Goal: Task Accomplishment & Management: Use online tool/utility

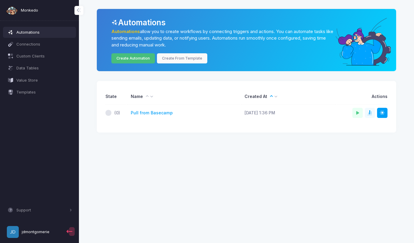
click at [130, 56] on link "Create Automation" at bounding box center [133, 58] width 44 height 10
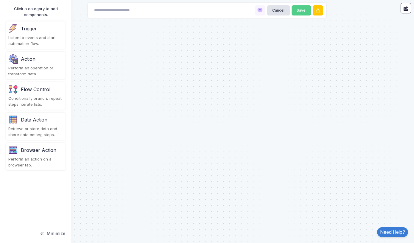
click at [31, 65] on div "Perform an operation or transform data." at bounding box center [35, 71] width 55 height 12
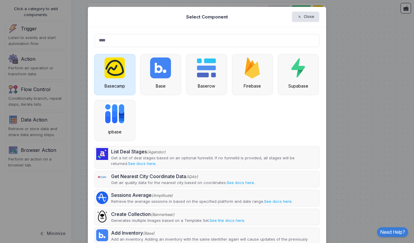
type input "****"
click at [113, 75] on img at bounding box center [115, 68] width 20 height 21
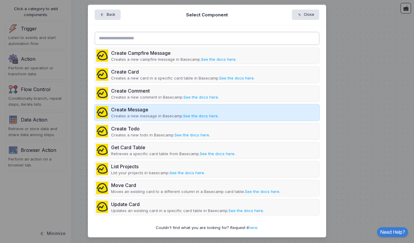
scroll to position [2, 0]
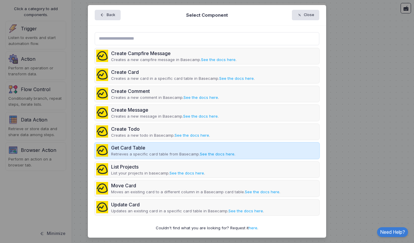
click at [214, 154] on link "See the docs here" at bounding box center [217, 154] width 35 height 5
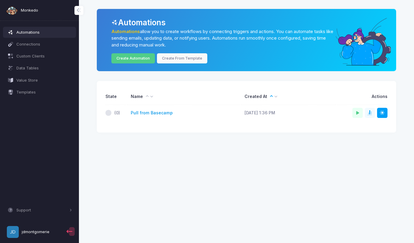
click at [145, 111] on link "Pull from Basecamp" at bounding box center [152, 113] width 42 height 6
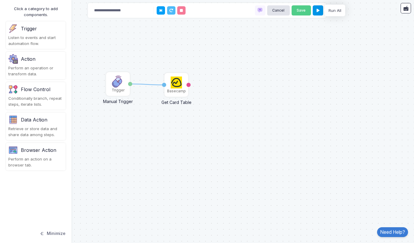
click at [317, 10] on icon at bounding box center [318, 11] width 3 height 4
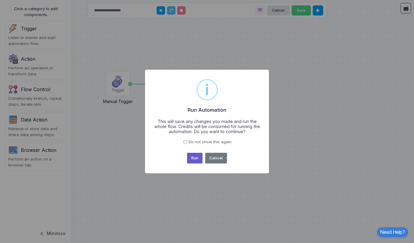
click at [193, 157] on button "Run" at bounding box center [195, 158] width 16 height 11
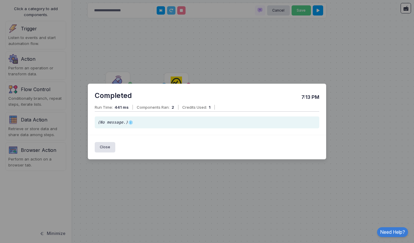
click at [113, 107] on span "Run Time:" at bounding box center [104, 107] width 18 height 5
click at [112, 121] on span "(No message.)" at bounding box center [116, 122] width 36 height 4
click at [98, 147] on button "Close" at bounding box center [105, 147] width 21 height 10
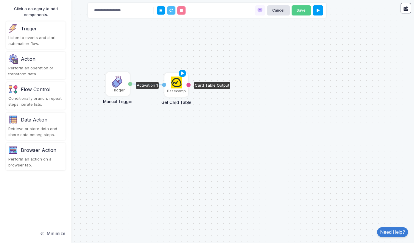
click at [176, 82] on img at bounding box center [177, 83] width 12 height 12
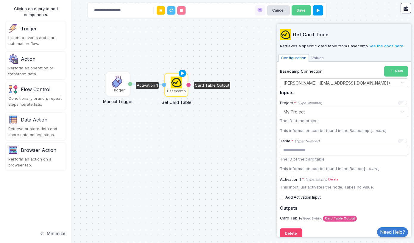
click at [315, 56] on span "Values" at bounding box center [317, 58] width 17 height 8
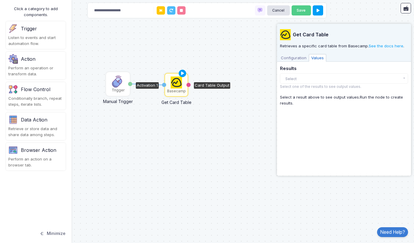
click at [293, 78] on button "Select" at bounding box center [344, 78] width 128 height 10
click at [293, 59] on span "Configuration" at bounding box center [294, 58] width 30 height 8
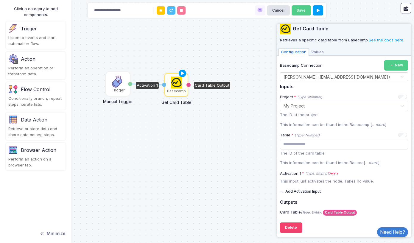
scroll to position [6, 0]
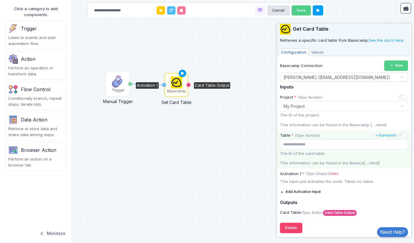
click at [307, 152] on p "The ID of the card table." at bounding box center [344, 154] width 128 height 6
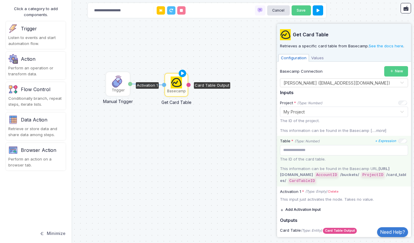
scroll to position [0, 0]
click at [185, 72] on icon at bounding box center [182, 73] width 7 height 8
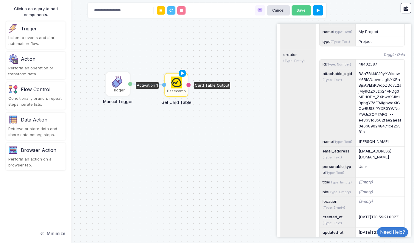
scroll to position [279, 0]
click at [396, 15] on icon "Toggle Data" at bounding box center [394, 12] width 22 height 6
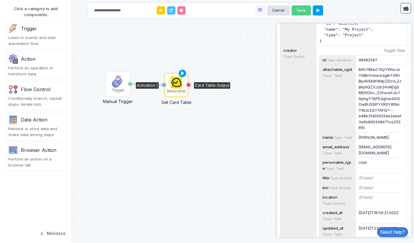
click at [396, 15] on icon "Toggle Data" at bounding box center [394, 12] width 22 height 6
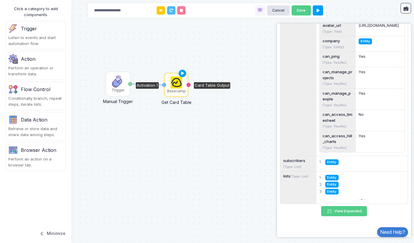
scroll to position [645, 0]
click at [334, 176] on span "Entity" at bounding box center [332, 178] width 13 height 6
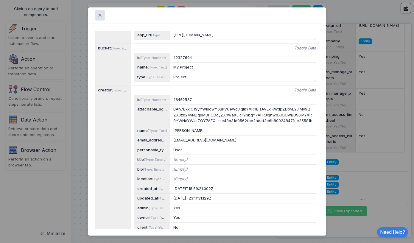
scroll to position [173, 0]
click at [303, 94] on icon "Toggle Data" at bounding box center [306, 91] width 22 height 6
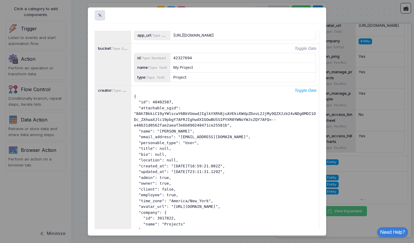
click at [303, 94] on icon "Toggle Data" at bounding box center [306, 91] width 22 height 6
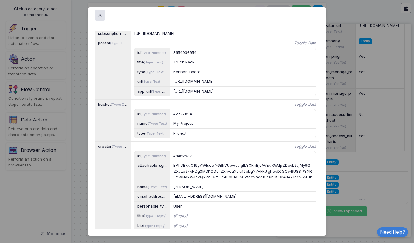
scroll to position [109, 0]
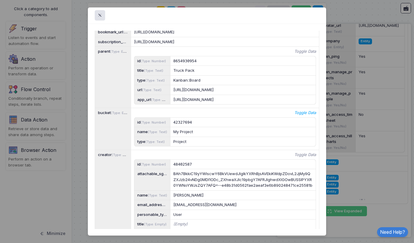
click at [308, 116] on icon "Toggle Data" at bounding box center [306, 113] width 22 height 6
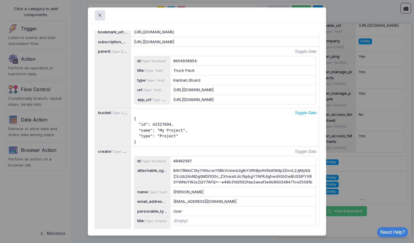
click at [308, 116] on icon "Toggle Data" at bounding box center [306, 113] width 22 height 6
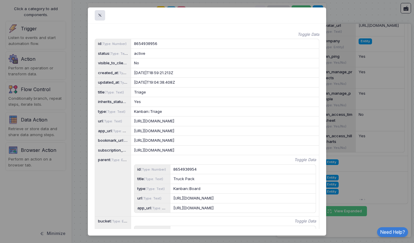
scroll to position [0, 0]
click at [103, 13] on span at bounding box center [103, 15] width 0 height 7
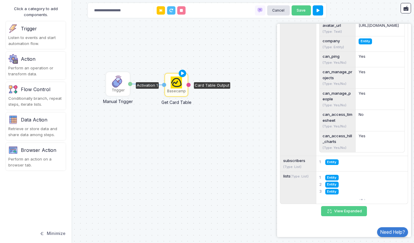
click at [333, 185] on span "Entity" at bounding box center [332, 185] width 13 height 6
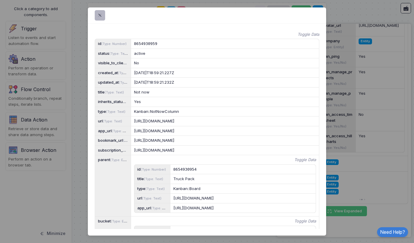
click at [103, 14] on span at bounding box center [103, 15] width 0 height 7
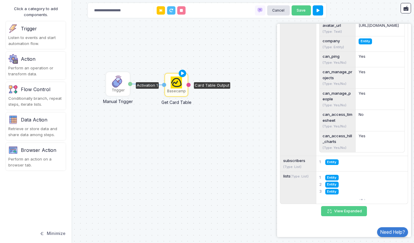
click at [334, 193] on span "Entity" at bounding box center [332, 192] width 13 height 6
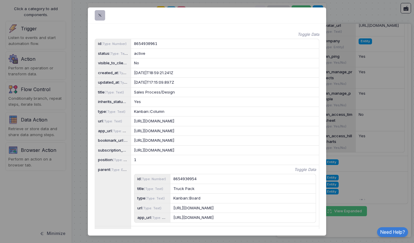
click at [103, 15] on span at bounding box center [103, 15] width 0 height 7
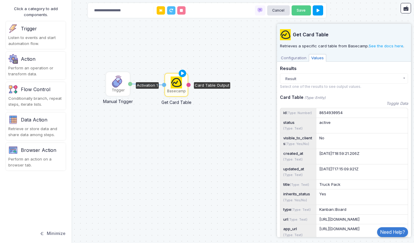
click at [295, 58] on span "Configuration" at bounding box center [294, 58] width 30 height 8
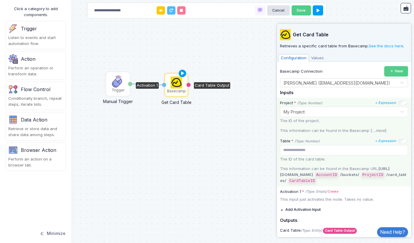
click at [346, 112] on input "text" at bounding box center [338, 111] width 110 height 7
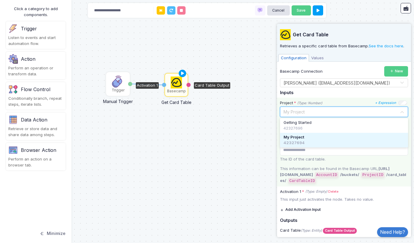
click at [346, 112] on input "text" at bounding box center [338, 111] width 110 height 7
click at [200, 136] on div "1 Trigger Manual Trigger Done Basecamp Get Card Table Activation 1 Card Table O…" at bounding box center [207, 121] width 414 height 243
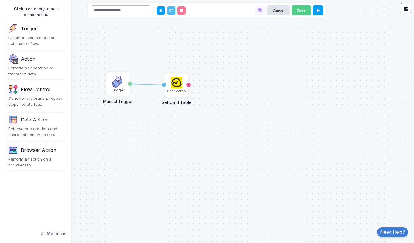
click at [131, 12] on input "**********" at bounding box center [121, 10] width 60 height 10
type input "**********"
click at [302, 9] on button "Save" at bounding box center [301, 10] width 19 height 10
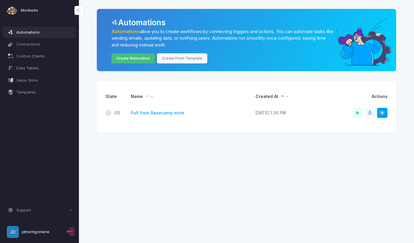
click at [132, 61] on link "Create Automation" at bounding box center [133, 58] width 44 height 10
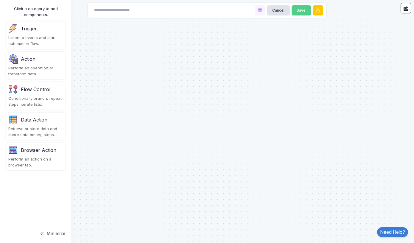
click at [35, 61] on div "Action" at bounding box center [35, 59] width 55 height 10
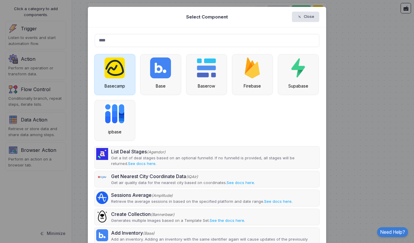
type input "****"
click at [117, 71] on img at bounding box center [115, 68] width 20 height 21
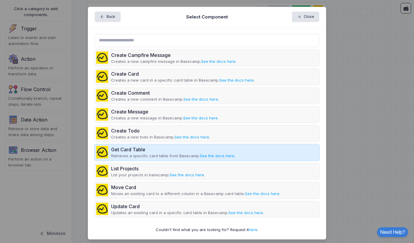
click at [130, 148] on div "Get Card Table" at bounding box center [173, 149] width 124 height 7
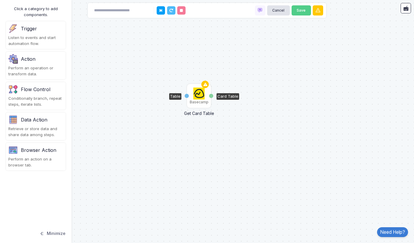
click at [199, 96] on img at bounding box center [199, 94] width 12 height 12
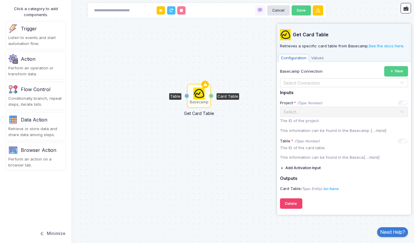
click at [298, 82] on input "text" at bounding box center [338, 83] width 110 height 7
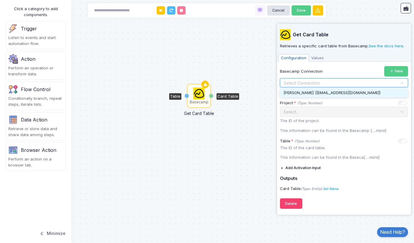
click at [300, 89] on div "[PERSON_NAME] ([EMAIL_ADDRESS][DOMAIN_NAME])" at bounding box center [344, 93] width 128 height 9
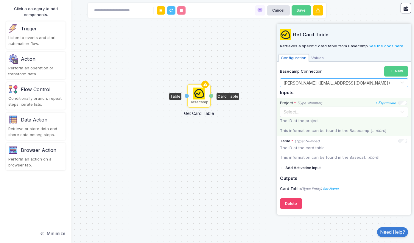
click at [309, 110] on input "text" at bounding box center [338, 111] width 110 height 7
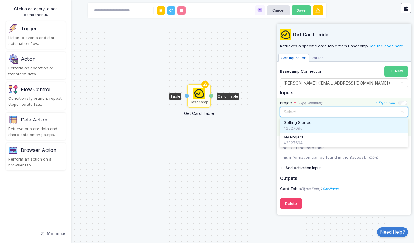
click at [309, 110] on input "text" at bounding box center [338, 111] width 110 height 7
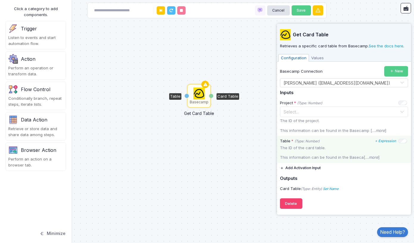
click at [308, 157] on p "This information can be found in the Baseca[ ...more ]" at bounding box center [344, 158] width 128 height 6
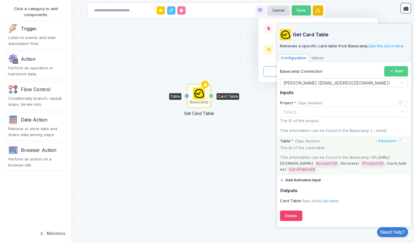
click at [319, 12] on icon at bounding box center [318, 10] width 6 height 6
click at [374, 12] on div "Basecamp Get Card Table Table Card Table" at bounding box center [207, 121] width 414 height 243
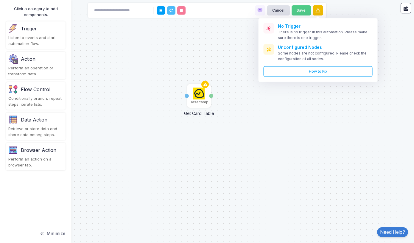
click at [319, 8] on icon at bounding box center [318, 10] width 6 height 6
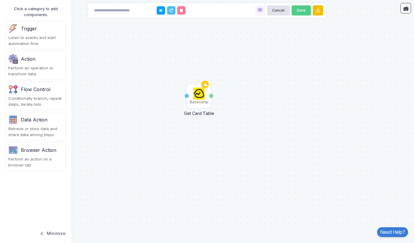
click at [319, 8] on icon at bounding box center [318, 10] width 6 height 6
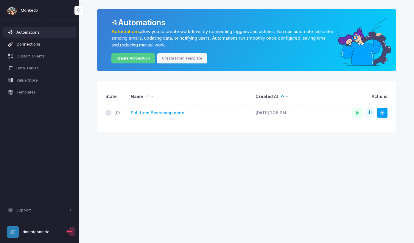
click at [34, 42] on span "Connections" at bounding box center [44, 44] width 56 height 6
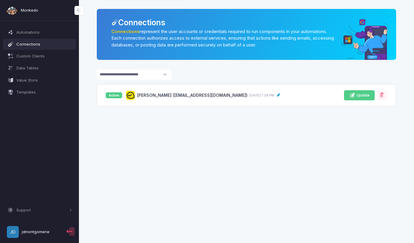
click at [361, 93] on span "Update" at bounding box center [363, 96] width 13 height 6
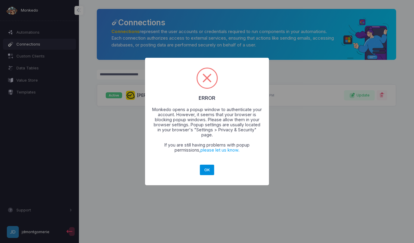
click at [207, 170] on button "OK" at bounding box center [207, 170] width 14 height 11
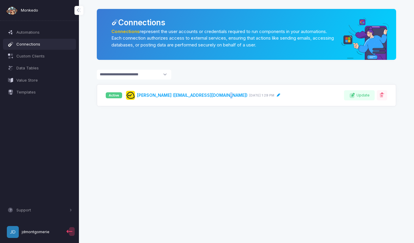
click at [222, 94] on span "[PERSON_NAME] ([EMAIL_ADDRESS][DOMAIN_NAME])" at bounding box center [192, 95] width 111 height 6
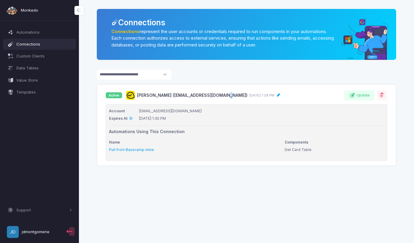
click at [129, 148] on link "Pull from Basecamp mine" at bounding box center [131, 150] width 45 height 4
click at [380, 96] on span at bounding box center [382, 95] width 6 height 6
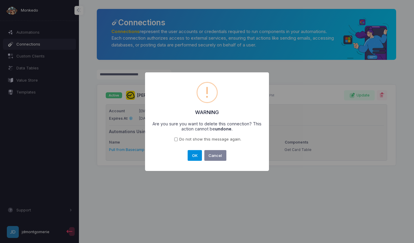
click at [191, 154] on button "OK" at bounding box center [195, 155] width 14 height 11
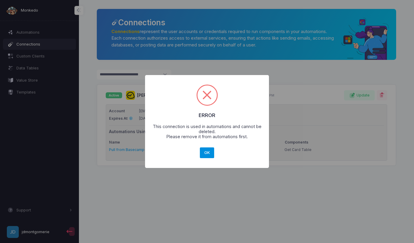
click at [206, 150] on button "OK" at bounding box center [207, 153] width 14 height 11
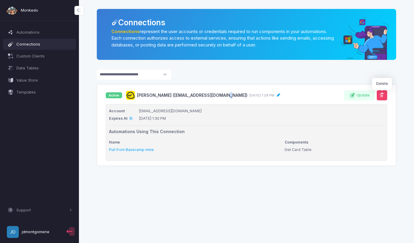
click at [382, 94] on span at bounding box center [382, 95] width 6 height 6
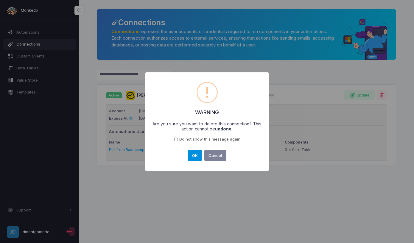
click at [190, 156] on button "OK" at bounding box center [195, 155] width 14 height 11
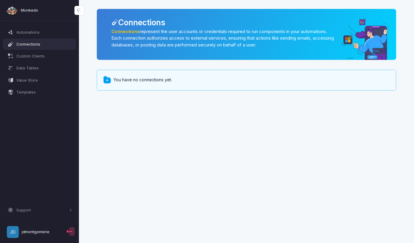
click at [132, 80] on span "You have no connections yet." at bounding box center [143, 80] width 58 height 6
click at [108, 79] on span at bounding box center [107, 80] width 9 height 9
click at [33, 44] on span "Connections" at bounding box center [44, 44] width 56 height 6
click at [309, 131] on app-root "Monkedo Automations Connections Custom Clients Data Tables Value Store Template…" at bounding box center [207, 121] width 414 height 243
click at [30, 32] on span "Automations" at bounding box center [44, 33] width 56 height 6
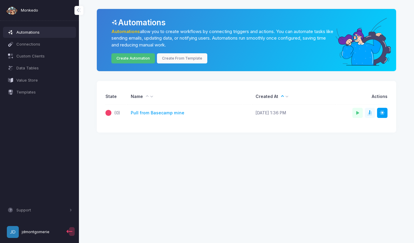
click at [138, 59] on link "Create Automation" at bounding box center [133, 58] width 44 height 10
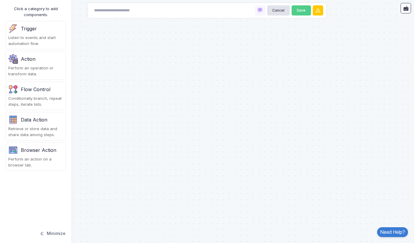
click at [37, 58] on div "Action" at bounding box center [35, 59] width 55 height 10
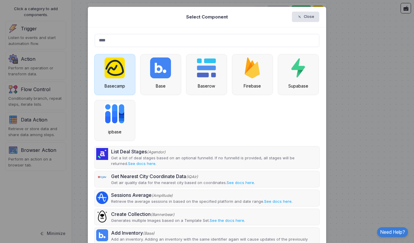
type input "****"
click at [119, 73] on img at bounding box center [115, 68] width 20 height 21
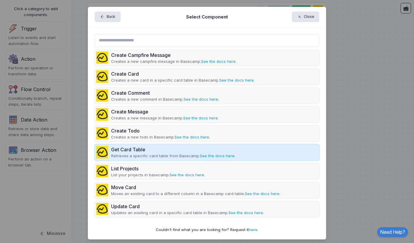
click at [129, 149] on div "Get Card Table" at bounding box center [173, 149] width 124 height 7
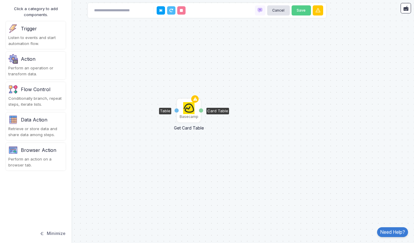
click at [189, 111] on img at bounding box center [189, 108] width 12 height 12
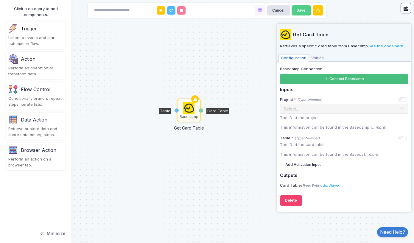
click at [335, 78] on button "Connect Basecamp" at bounding box center [344, 79] width 128 height 10
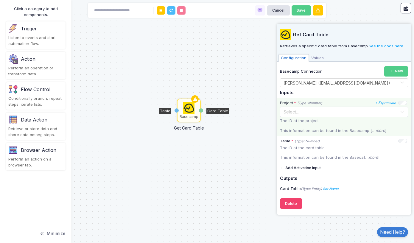
click at [312, 112] on input "text" at bounding box center [338, 111] width 110 height 7
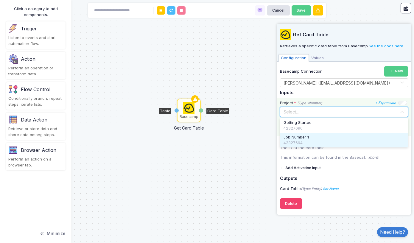
click at [296, 140] on div "42327694" at bounding box center [344, 143] width 121 height 6
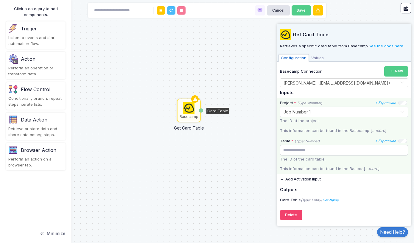
click at [378, 150] on input "number" at bounding box center [344, 150] width 128 height 10
drag, startPoint x: 378, startPoint y: 150, endPoint x: 356, endPoint y: 150, distance: 22.4
click at [371, 150] on input "number" at bounding box center [344, 150] width 128 height 10
click at [303, 149] on input "number" at bounding box center [344, 150] width 128 height 10
paste input "********"
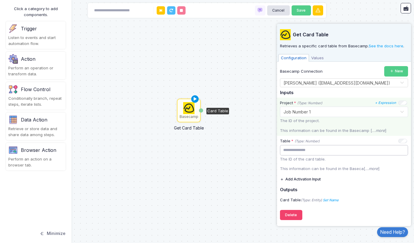
click at [195, 100] on icon at bounding box center [195, 99] width 7 height 8
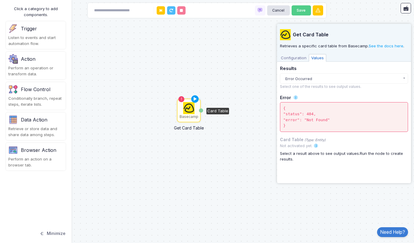
click at [295, 58] on span "Configuration" at bounding box center [294, 58] width 30 height 8
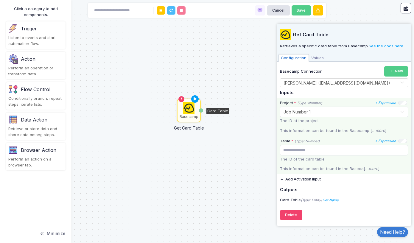
click at [368, 167] on icon "...more" at bounding box center [371, 168] width 13 height 5
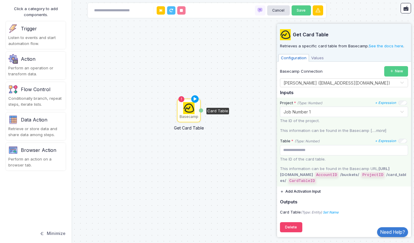
click at [377, 129] on icon "...more" at bounding box center [378, 130] width 13 height 5
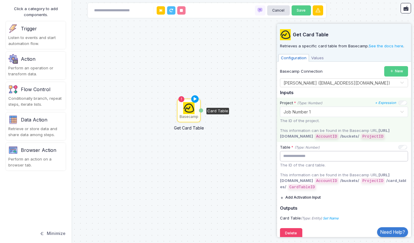
drag, startPoint x: 305, startPoint y: 155, endPoint x: 270, endPoint y: 155, distance: 34.6
click at [270, 155] on automation-editor "Basecamp Get Card Table Card Table Cancel Save Click a category to add componen…" at bounding box center [207, 121] width 414 height 243
paste input "**"
type input "**********"
click at [195, 99] on icon at bounding box center [195, 99] width 7 height 8
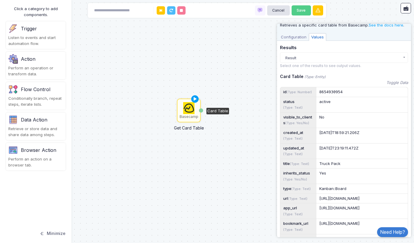
scroll to position [22, 0]
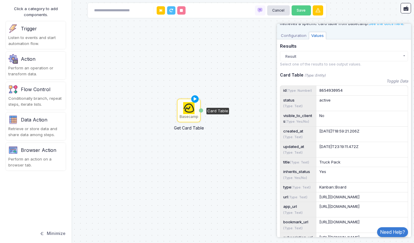
click at [357, 57] on button "Result" at bounding box center [344, 56] width 128 height 10
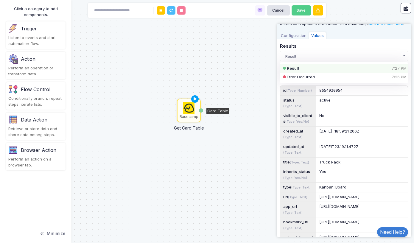
click at [355, 54] on button "Result" at bounding box center [344, 56] width 128 height 10
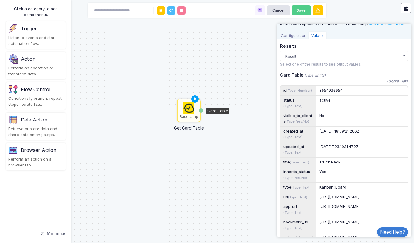
click at [295, 54] on button "Result" at bounding box center [344, 56] width 128 height 10
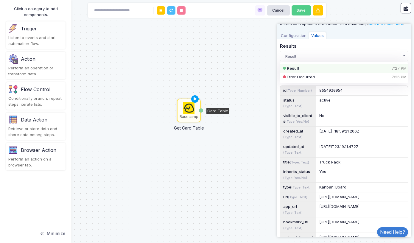
click at [295, 54] on button "Result" at bounding box center [344, 56] width 128 height 10
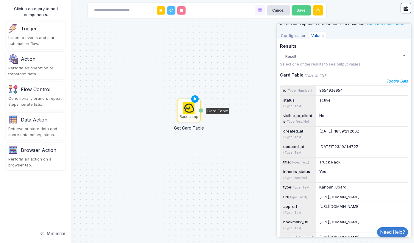
click at [394, 81] on icon "Toggle Data" at bounding box center [398, 81] width 22 height 6
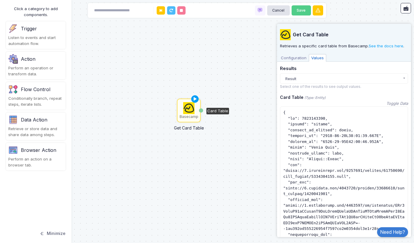
scroll to position [0, 0]
click at [400, 102] on icon "Toggle Data" at bounding box center [398, 104] width 22 height 6
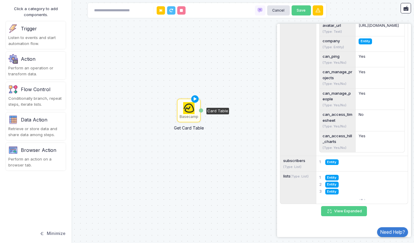
scroll to position [645, 0]
click at [342, 209] on button "View Expanded" at bounding box center [344, 211] width 46 height 10
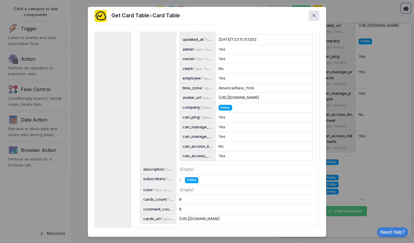
scroll to position [4788, 0]
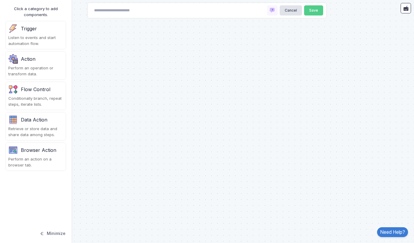
type input "**********"
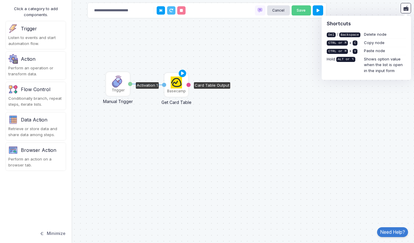
click at [176, 83] on img at bounding box center [177, 83] width 12 height 12
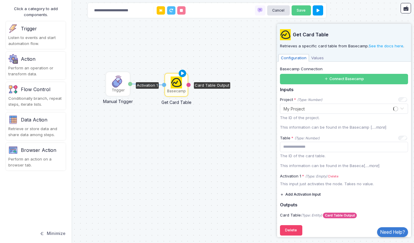
click at [183, 75] on icon at bounding box center [182, 73] width 7 height 8
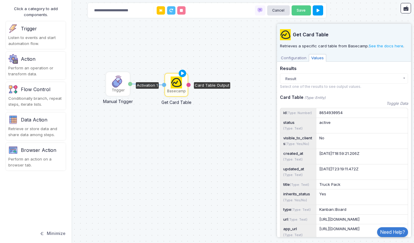
click at [297, 58] on span "Configuration" at bounding box center [294, 58] width 30 height 8
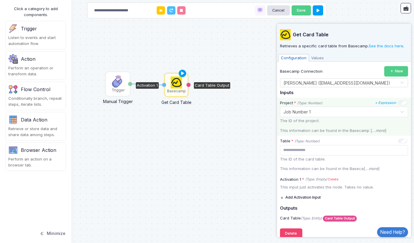
click at [310, 113] on input "text" at bounding box center [338, 111] width 110 height 7
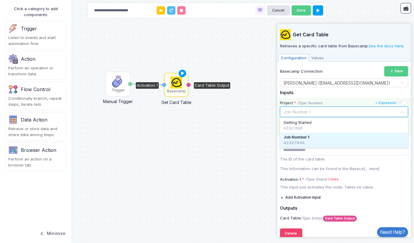
click at [310, 110] on input "text" at bounding box center [338, 111] width 110 height 7
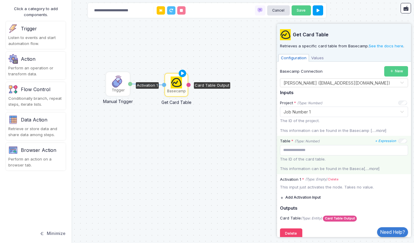
click at [385, 169] on p "This information can be found in the Baseca[ ...more ]" at bounding box center [344, 169] width 128 height 6
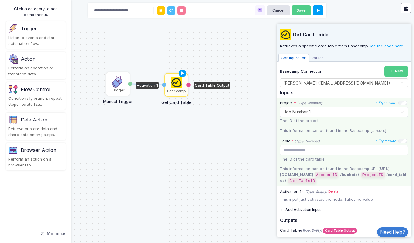
click at [377, 128] on icon "...more" at bounding box center [378, 130] width 13 height 5
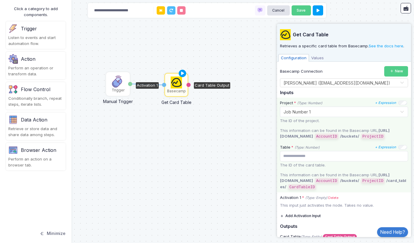
click at [312, 131] on p "This information can be found in the Basecamp URL; https://3.basecamp.com/ Acco…" at bounding box center [344, 134] width 128 height 12
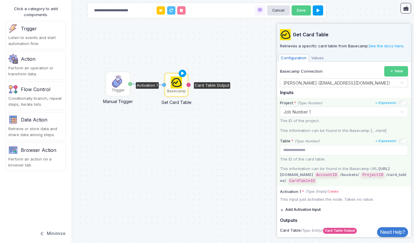
click at [312, 131] on p "This information can be found in the Basecamp [ ...more ]" at bounding box center [344, 131] width 128 height 6
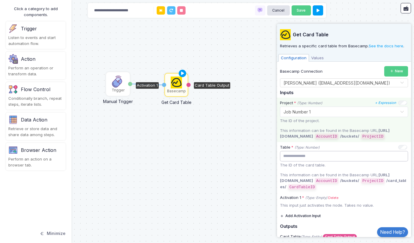
drag, startPoint x: 311, startPoint y: 154, endPoint x: 275, endPoint y: 157, distance: 35.3
click at [275, 157] on automation-editor "**********" at bounding box center [207, 121] width 414 height 243
paste input "number"
type input "**********"
click at [329, 111] on input "text" at bounding box center [338, 111] width 110 height 7
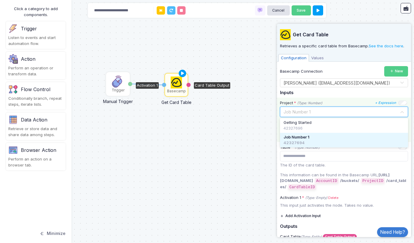
paste input "********"
type input "********"
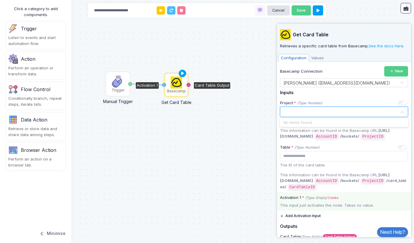
click at [377, 195] on label "Activation 1 * (Type: Empty) Delete" at bounding box center [344, 198] width 134 height 6
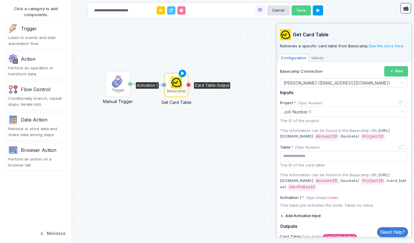
click at [183, 74] on icon at bounding box center [182, 73] width 7 height 8
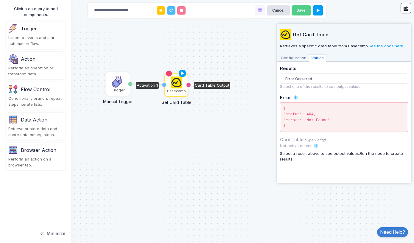
click at [296, 55] on span "Configuration" at bounding box center [294, 58] width 30 height 8
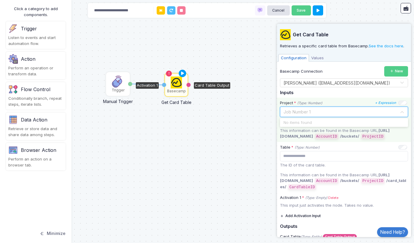
click at [312, 111] on input "text" at bounding box center [338, 111] width 110 height 7
paste input "********"
type input "********"
click at [403, 112] on span at bounding box center [402, 112] width 5 height 8
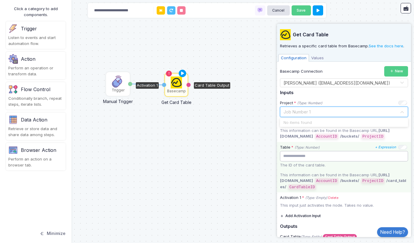
click at [318, 159] on input "**********" at bounding box center [344, 156] width 128 height 10
type input "*"
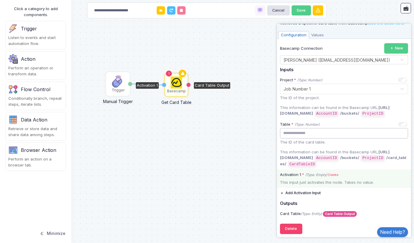
scroll to position [23, 0]
click at [326, 181] on div "This input just activates the node. Takes no value." at bounding box center [344, 183] width 134 height 6
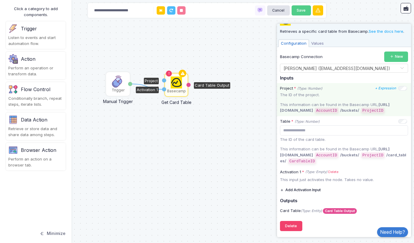
scroll to position [11, 0]
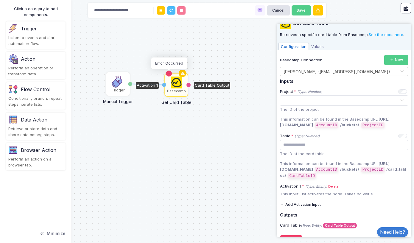
click at [170, 73] on icon at bounding box center [169, 74] width 4 height 4
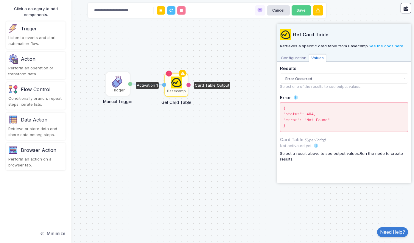
click at [300, 57] on span "Configuration" at bounding box center [294, 58] width 30 height 8
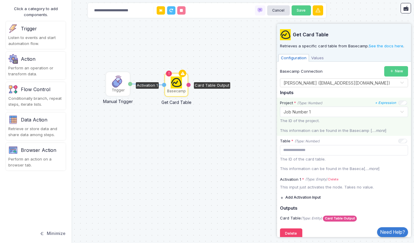
click at [322, 109] on input "text" at bounding box center [338, 111] width 110 height 7
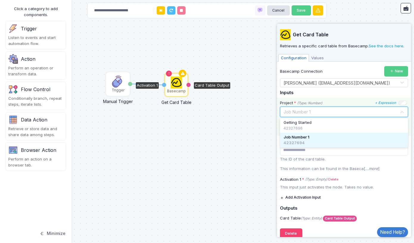
click at [322, 109] on input "text" at bounding box center [338, 111] width 110 height 7
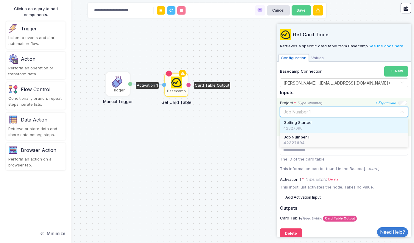
click at [311, 123] on span "Getting Started" at bounding box center [298, 123] width 28 height 6
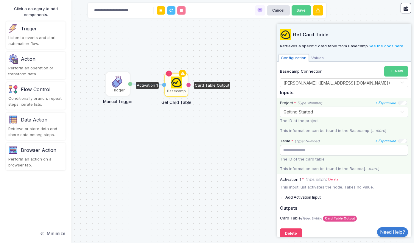
click at [361, 150] on input "number" at bounding box center [344, 150] width 128 height 10
click at [403, 150] on input "**" at bounding box center [344, 150] width 128 height 10
click at [403, 148] on input "**" at bounding box center [344, 150] width 128 height 10
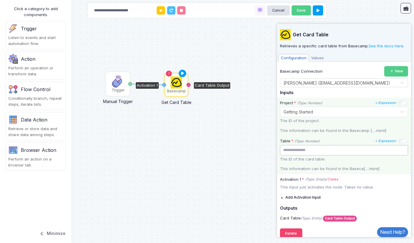
click at [403, 148] on input "**" at bounding box center [344, 150] width 128 height 10
type input "*"
click at [403, 148] on input "*" at bounding box center [344, 150] width 128 height 10
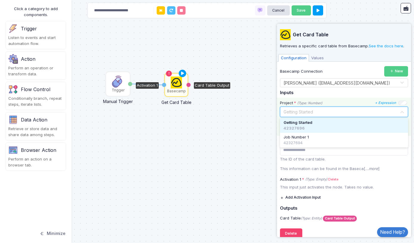
click at [344, 114] on div "Select... × Getting Started" at bounding box center [342, 112] width 116 height 6
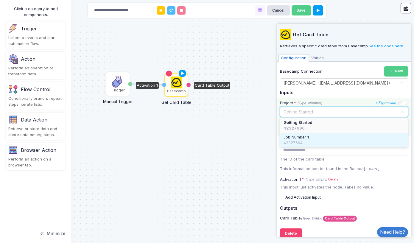
click at [298, 135] on span "Job Number 1" at bounding box center [296, 137] width 25 height 6
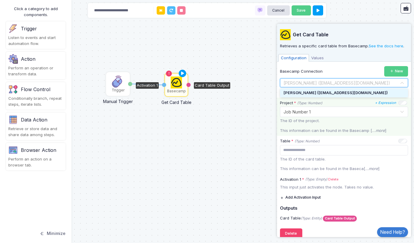
click at [320, 81] on input "text" at bounding box center [338, 83] width 110 height 7
click at [318, 93] on span "[PERSON_NAME] ([EMAIL_ADDRESS][DOMAIN_NAME])" at bounding box center [336, 92] width 104 height 5
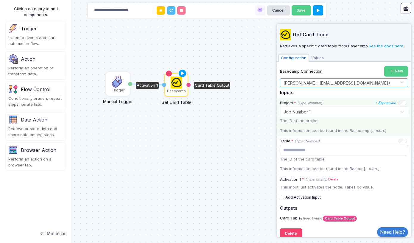
scroll to position [0, 0]
click at [299, 9] on button "Save" at bounding box center [301, 10] width 19 height 10
